Goal: Find specific page/section: Find specific page/section

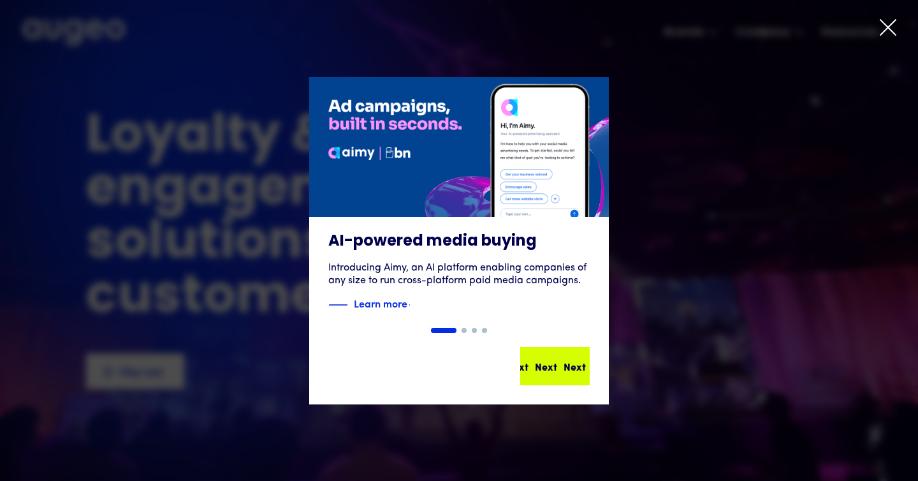
click at [548, 370] on div "Next Next Next Next" at bounding box center [560, 365] width 115 height 15
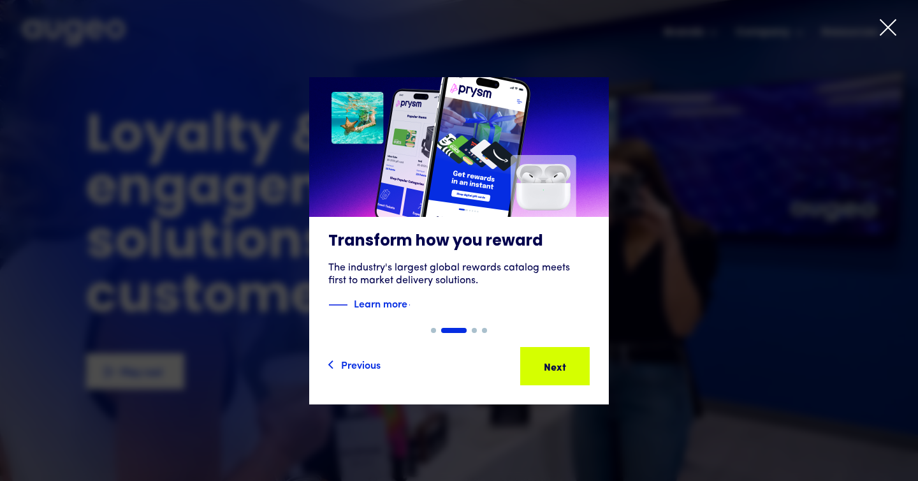
click at [548, 370] on div "Next Next Next Next" at bounding box center [557, 365] width 115 height 15
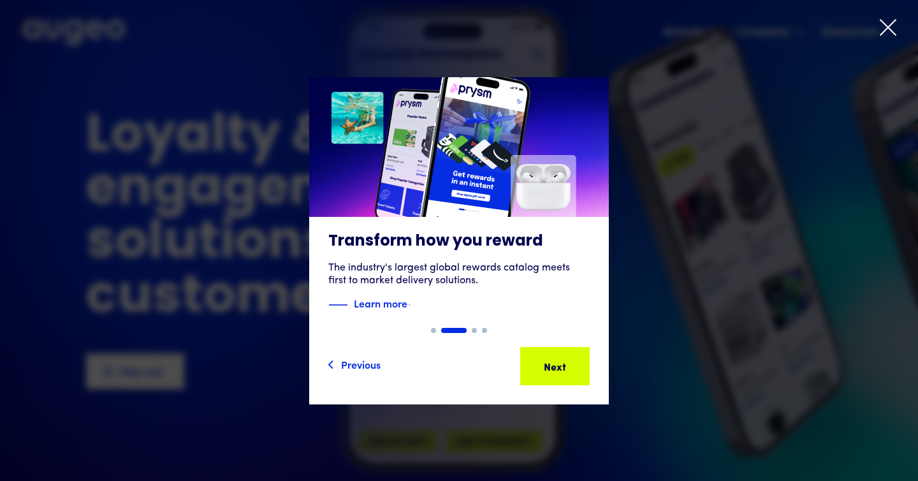
click at [884, 25] on icon at bounding box center [887, 27] width 19 height 19
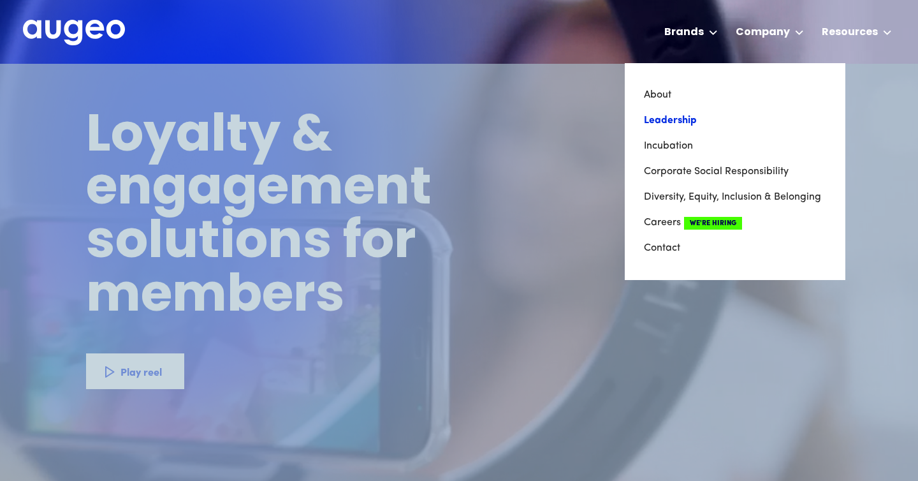
click at [681, 122] on link "Leadership" at bounding box center [735, 120] width 182 height 25
